Goal: Information Seeking & Learning: Check status

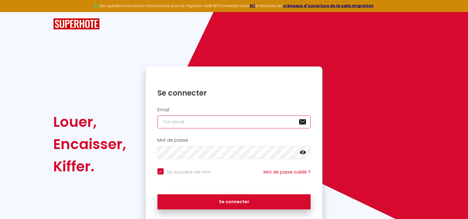
type input "[EMAIL_ADDRESS][DOMAIN_NAME]"
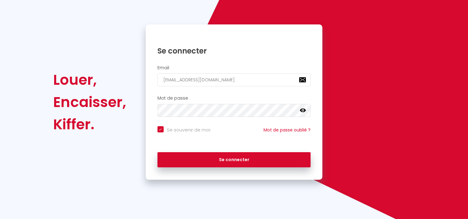
scroll to position [43, 0]
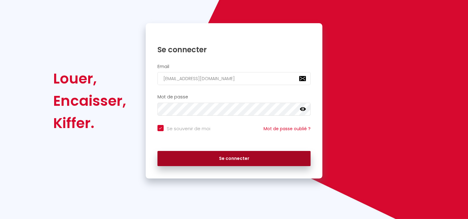
click at [235, 157] on button "Se connecter" at bounding box center [233, 158] width 153 height 15
checkbox input "true"
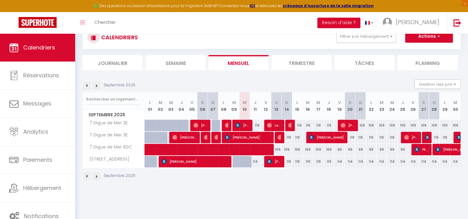
scroll to position [22, 0]
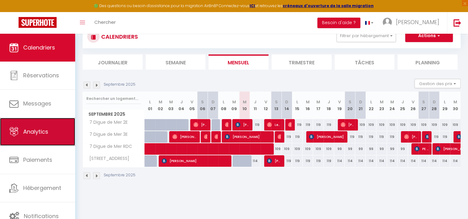
click at [52, 127] on link "Analytics" at bounding box center [37, 132] width 75 height 28
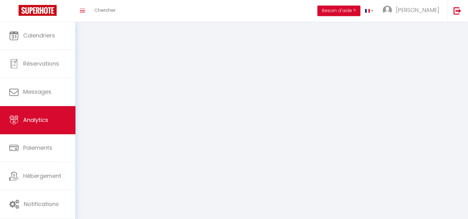
select select "2025"
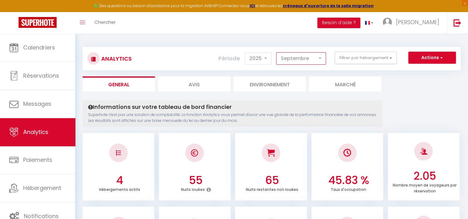
click at [287, 57] on select "[PERSON_NAME] Mars [PERSON_NAME] Juin Juillet Août Septembre Octobre Novembre D…" at bounding box center [301, 58] width 50 height 12
select select "7"
click at [276, 52] on select "[PERSON_NAME] Mars [PERSON_NAME] Juin Juillet Août Septembre Octobre Novembre D…" at bounding box center [301, 58] width 50 height 12
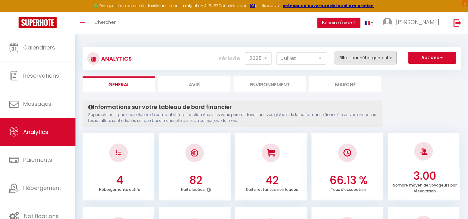
click at [380, 58] on button "Filtrer par hébergement" at bounding box center [365, 58] width 62 height 12
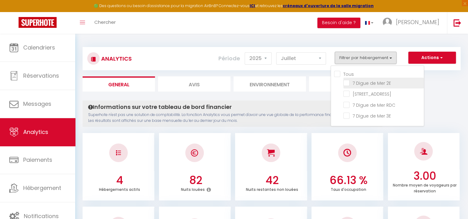
click at [348, 82] on 2E "checkbox" at bounding box center [383, 82] width 80 height 6
checkbox 2E "true"
checkbox Flandre "false"
checkbox RDC "false"
checkbox 3E "false"
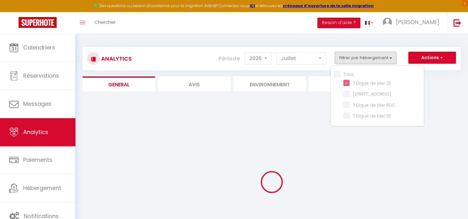
checkbox Flandre "false"
checkbox RDC "false"
checkbox 3E "false"
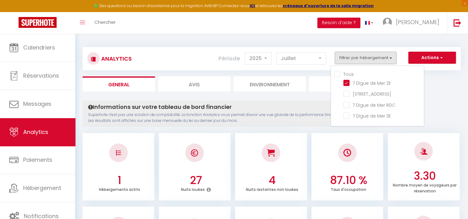
click at [441, 77] on ul "General Avis Environnement Marché" at bounding box center [272, 83] width 378 height 15
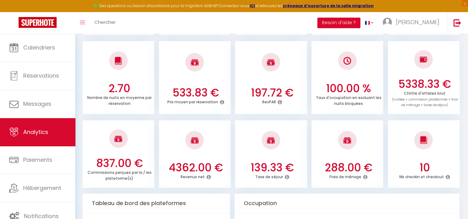
scroll to position [166, 0]
click at [206, 69] on div at bounding box center [195, 62] width 72 height 36
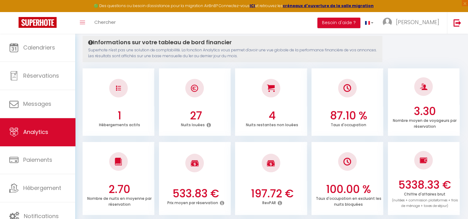
scroll to position [0, 0]
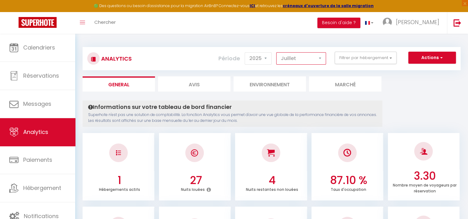
click at [290, 56] on select "[PERSON_NAME] Mars [PERSON_NAME] Juin Juillet Août Septembre Octobre Novembre D…" at bounding box center [301, 58] width 50 height 12
click at [276, 52] on select "[PERSON_NAME] Mars [PERSON_NAME] Juin Juillet Août Septembre Octobre Novembre D…" at bounding box center [301, 58] width 50 height 12
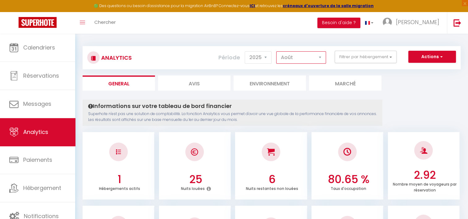
scroll to position [1, 0]
click at [300, 53] on select "[PERSON_NAME] Mars [PERSON_NAME] Juin Juillet Août Septembre Octobre Novembre D…" at bounding box center [301, 57] width 50 height 12
click at [276, 51] on select "[PERSON_NAME] Mars [PERSON_NAME] Juin Juillet Août Septembre Octobre Novembre D…" at bounding box center [301, 57] width 50 height 12
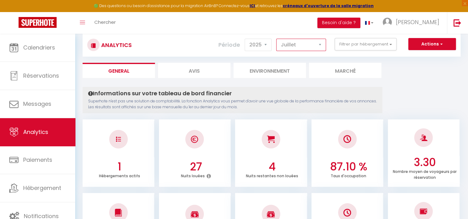
scroll to position [0, 0]
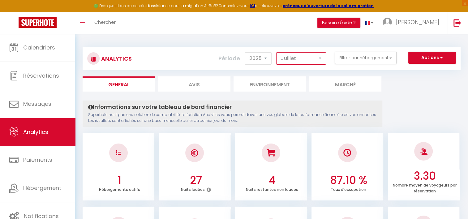
click at [286, 57] on select "[PERSON_NAME] Mars [PERSON_NAME] Juin Juillet Août Septembre Octobre Novembre D…" at bounding box center [301, 58] width 50 height 12
select select "8"
click at [276, 52] on select "[PERSON_NAME] Mars [PERSON_NAME] Juin Juillet Août Septembre Octobre Novembre D…" at bounding box center [301, 58] width 50 height 12
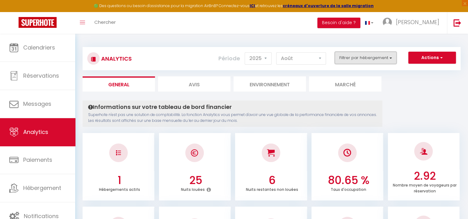
click at [385, 55] on button "Filtrer par hébergement" at bounding box center [365, 58] width 62 height 12
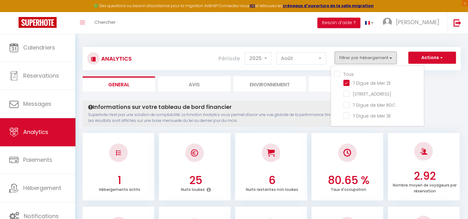
click at [385, 55] on button "Filtrer par hébergement" at bounding box center [365, 58] width 62 height 12
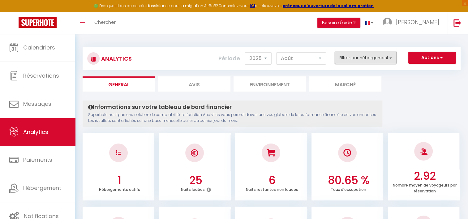
click at [389, 59] on button "Filtrer par hébergement" at bounding box center [365, 58] width 62 height 12
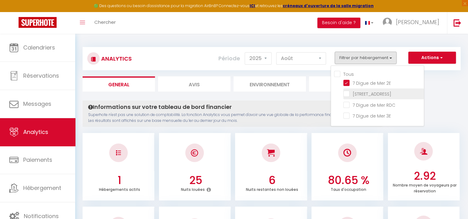
click at [347, 90] on Flandre "checkbox" at bounding box center [383, 93] width 80 height 6
checkbox Flandre "true"
checkbox RDC "false"
checkbox 3E "false"
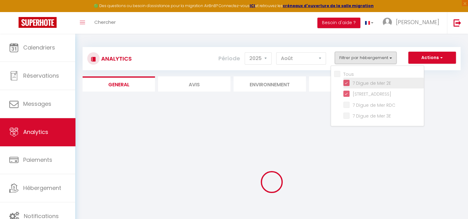
checkbox RDC "false"
checkbox 3E "false"
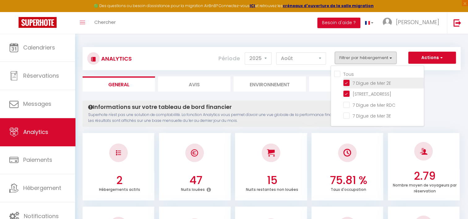
click at [348, 84] on 2E "checkbox" at bounding box center [383, 82] width 80 height 6
checkbox 2E "false"
checkbox RDC "false"
checkbox 3E "false"
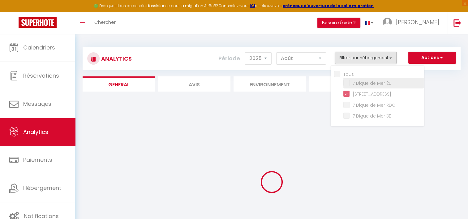
checkbox RDC "false"
checkbox 3E "false"
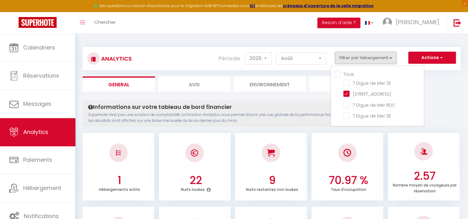
click at [434, 91] on ul "General Avis Environnement Marché" at bounding box center [272, 83] width 378 height 15
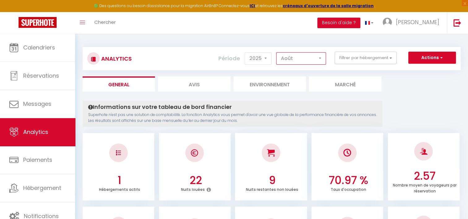
click at [293, 62] on select "[PERSON_NAME] Mars [PERSON_NAME] Juin Juillet Août Septembre Octobre Novembre D…" at bounding box center [301, 58] width 50 height 12
select select "7"
click at [276, 52] on select "[PERSON_NAME] Mars [PERSON_NAME] Juin Juillet Août Septembre Octobre Novembre D…" at bounding box center [301, 58] width 50 height 12
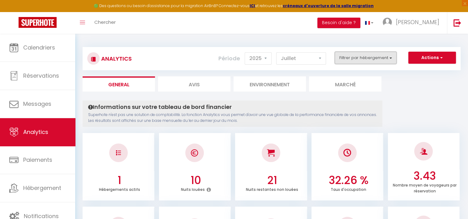
click at [392, 61] on button "Filtrer par hébergement" at bounding box center [365, 58] width 62 height 12
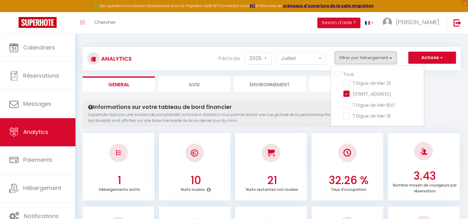
click at [392, 61] on button "Filtrer par hébergement" at bounding box center [365, 58] width 62 height 12
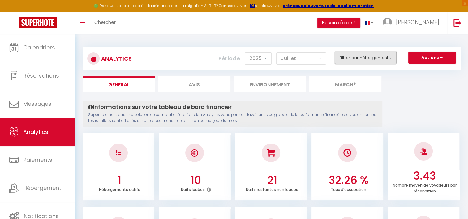
click at [383, 58] on button "Filtrer par hébergement" at bounding box center [365, 58] width 62 height 12
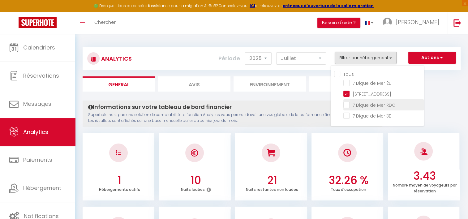
click at [347, 102] on RDC "checkbox" at bounding box center [383, 104] width 80 height 6
checkbox RDC "true"
checkbox 3E "false"
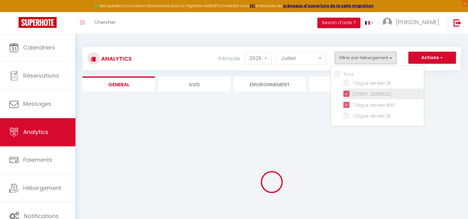
click at [348, 95] on Flandre "checkbox" at bounding box center [383, 93] width 80 height 6
checkbox Flandre "false"
checkbox 3E "false"
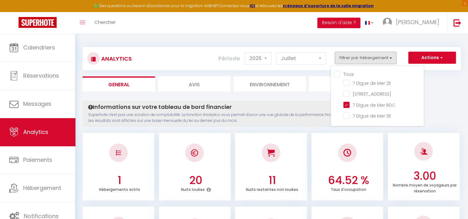
click at [445, 87] on ul "General Avis Environnement Marché" at bounding box center [272, 83] width 378 height 15
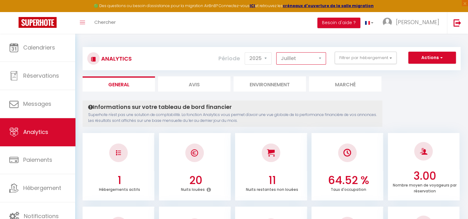
click at [300, 60] on select "[PERSON_NAME] Mars [PERSON_NAME] Juin Juillet Août Septembre Octobre Novembre D…" at bounding box center [301, 58] width 50 height 12
select select "8"
click at [276, 52] on select "[PERSON_NAME] Mars [PERSON_NAME] Juin Juillet Août Septembre Octobre Novembre D…" at bounding box center [301, 58] width 50 height 12
click at [299, 58] on select "[PERSON_NAME] Mars [PERSON_NAME] Juin Juillet Août Septembre Octobre Novembre D…" at bounding box center [301, 58] width 50 height 12
drag, startPoint x: 299, startPoint y: 58, endPoint x: 307, endPoint y: 58, distance: 7.4
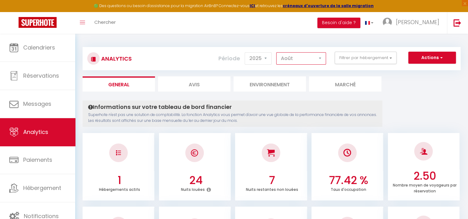
click at [299, 58] on select "[PERSON_NAME] Mars [PERSON_NAME] Juin Juillet Août Septembre Octobre Novembre D…" at bounding box center [301, 58] width 50 height 12
click at [373, 58] on button "Filtrer par hébergement" at bounding box center [365, 58] width 62 height 12
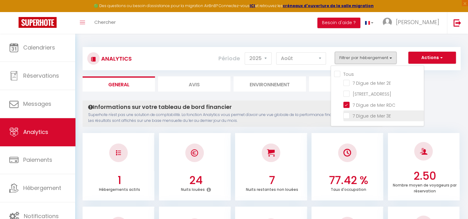
click at [348, 115] on 3E "checkbox" at bounding box center [383, 115] width 80 height 6
checkbox 3E "true"
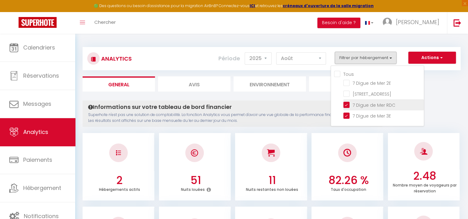
click at [346, 104] on RDC "checkbox" at bounding box center [383, 104] width 80 height 6
checkbox RDC "false"
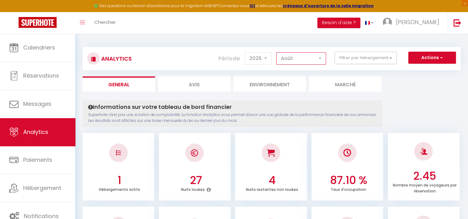
click at [298, 58] on select "[PERSON_NAME] Mars [PERSON_NAME] Juin Juillet Août Septembre Octobre Novembre D…" at bounding box center [301, 58] width 50 height 12
click at [276, 52] on select "[PERSON_NAME] Mars [PERSON_NAME] Juin Juillet Août Septembre Octobre Novembre D…" at bounding box center [301, 58] width 50 height 12
click at [309, 62] on select "[PERSON_NAME] Mars [PERSON_NAME] Juin Juillet Août Septembre Octobre Novembre D…" at bounding box center [301, 58] width 50 height 12
click at [276, 52] on select "[PERSON_NAME] Mars [PERSON_NAME] Juin Juillet Août Septembre Octobre Novembre D…" at bounding box center [301, 58] width 50 height 12
click at [301, 61] on select "[PERSON_NAME] Mars [PERSON_NAME] Juin Juillet Août Septembre Octobre Novembre D…" at bounding box center [301, 58] width 50 height 12
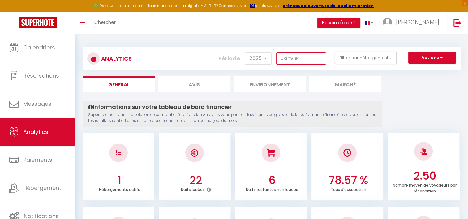
click at [276, 52] on select "[PERSON_NAME] Mars [PERSON_NAME] Juin Juillet Août Septembre Octobre Novembre D…" at bounding box center [301, 58] width 50 height 12
click at [286, 61] on select "[PERSON_NAME] Mars [PERSON_NAME] Juin Juillet Août Septembre Octobre Novembre D…" at bounding box center [301, 58] width 50 height 12
click at [276, 52] on select "[PERSON_NAME] Mars [PERSON_NAME] Juin Juillet Août Septembre Octobre Novembre D…" at bounding box center [301, 58] width 50 height 12
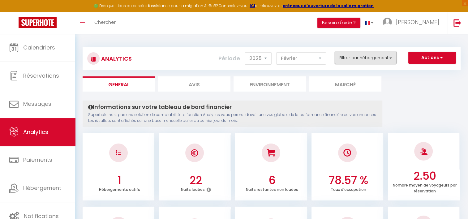
click at [386, 59] on button "Filtrer par hébergement" at bounding box center [365, 58] width 62 height 12
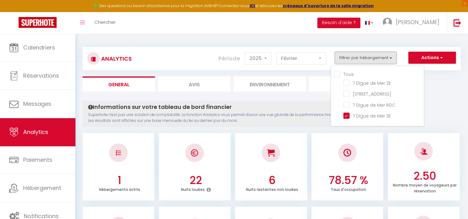
click at [386, 59] on button "Filtrer par hébergement" at bounding box center [365, 58] width 62 height 12
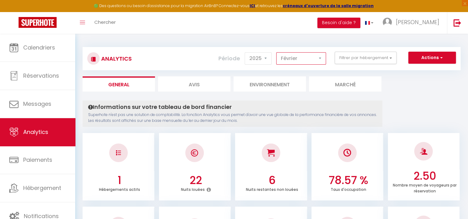
click at [309, 59] on select "[PERSON_NAME] Mars [PERSON_NAME] Juin Juillet Août Septembre Octobre Novembre D…" at bounding box center [301, 58] width 50 height 12
click at [276, 52] on select "[PERSON_NAME] Mars [PERSON_NAME] Juin Juillet Août Septembre Octobre Novembre D…" at bounding box center [301, 58] width 50 height 12
click at [288, 59] on select "[PERSON_NAME] Mars [PERSON_NAME] Juin Juillet Août Septembre Octobre Novembre D…" at bounding box center [301, 58] width 50 height 12
click at [276, 52] on select "[PERSON_NAME] Mars [PERSON_NAME] Juin Juillet Août Septembre Octobre Novembre D…" at bounding box center [301, 58] width 50 height 12
click at [298, 56] on select "[PERSON_NAME] Mars [PERSON_NAME] Juin Juillet Août Septembre Octobre Novembre D…" at bounding box center [301, 58] width 50 height 12
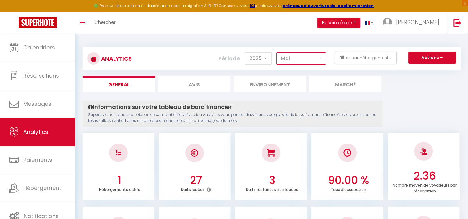
click at [276, 52] on select "[PERSON_NAME] Mars [PERSON_NAME] Juin Juillet Août Septembre Octobre Novembre D…" at bounding box center [301, 58] width 50 height 12
click at [305, 58] on select "[PERSON_NAME] Mars [PERSON_NAME] Juin Juillet Août Septembre Octobre Novembre D…" at bounding box center [301, 58] width 50 height 12
select select "6"
click at [276, 52] on select "[PERSON_NAME] Mars [PERSON_NAME] Juin Juillet Août Septembre Octobre Novembre D…" at bounding box center [301, 58] width 50 height 12
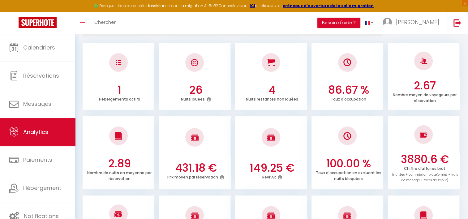
scroll to position [96, 0]
